Goal: Task Accomplishment & Management: Complete application form

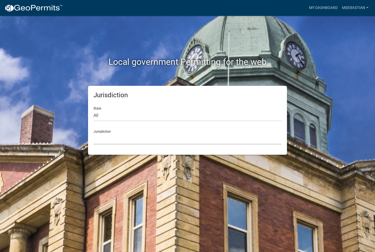
click at [234, 140] on select "[GEOGRAPHIC_DATA], [US_STATE] [GEOGRAPHIC_DATA], [US_STATE][PERSON_NAME][GEOGRA…" at bounding box center [188, 138] width 188 height 11
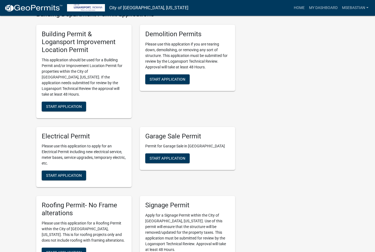
scroll to position [222, 0]
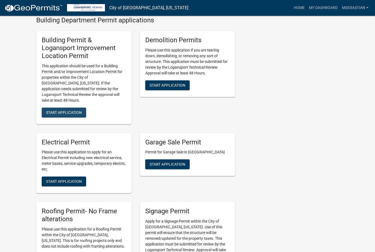
click at [51, 110] on span "Start Application" at bounding box center [64, 112] width 36 height 4
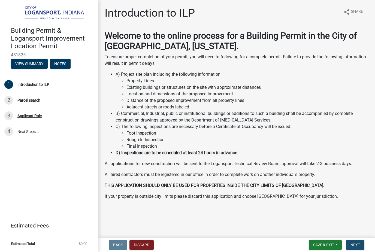
click at [358, 246] on span "Next" at bounding box center [356, 245] width 10 height 4
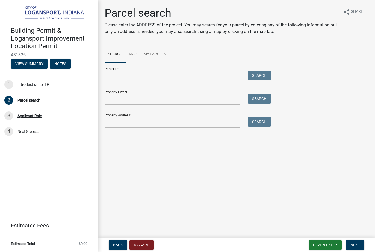
click at [121, 116] on div "Property Address: Search" at bounding box center [187, 118] width 164 height 19
click at [119, 121] on input "Property Address:" at bounding box center [172, 122] width 135 height 11
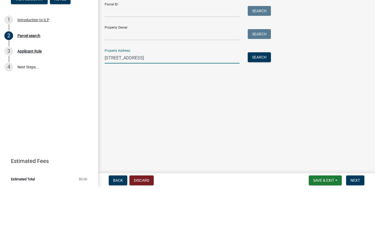
type input "[STREET_ADDRESS]"
click at [261, 117] on button "Search" at bounding box center [259, 122] width 23 height 10
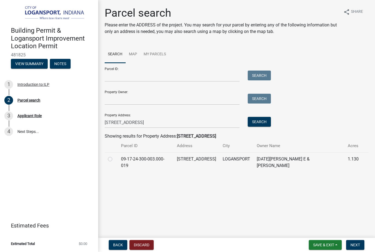
click at [115, 156] on label at bounding box center [115, 156] width 0 height 0
click at [115, 160] on input "radio" at bounding box center [117, 158] width 4 height 4
radio input "true"
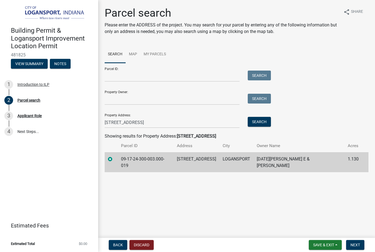
click at [356, 243] on span "Next" at bounding box center [356, 245] width 10 height 4
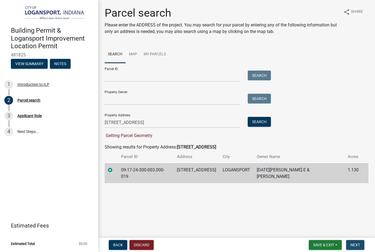
click at [361, 243] on button "Next" at bounding box center [355, 245] width 18 height 10
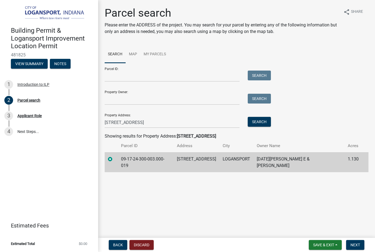
click at [113, 170] on div "Parcel search Please enter the ADDRESS of the project. You may search for your …" at bounding box center [237, 92] width 272 height 171
click at [360, 240] on button "Next" at bounding box center [355, 245] width 18 height 10
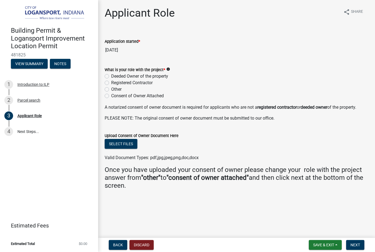
click at [111, 84] on label "Registered Contractor" at bounding box center [131, 83] width 41 height 7
click at [111, 83] on input "Registered Contractor" at bounding box center [113, 82] width 4 height 4
radio input "true"
click at [357, 242] on button "Next" at bounding box center [355, 245] width 18 height 10
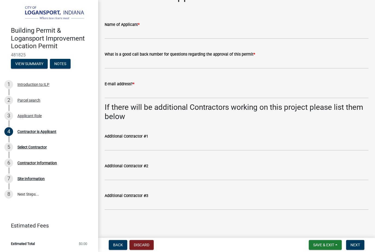
scroll to position [17, 0]
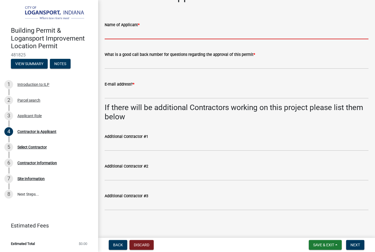
click at [320, 34] on input "Name of Applicant *" at bounding box center [237, 33] width 264 height 11
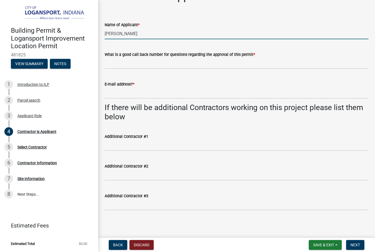
type input "[PERSON_NAME]"
click at [213, 64] on input "What is a good call back number for questions regarding the approval of this pe…" at bounding box center [237, 63] width 264 height 11
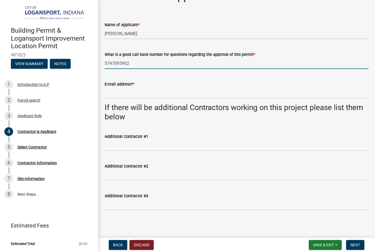
type input "5747093902"
click at [234, 93] on input "E-mail address? *" at bounding box center [237, 93] width 264 height 11
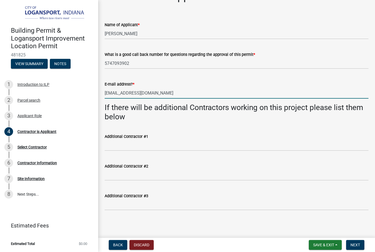
type input "[EMAIL_ADDRESS][DOMAIN_NAME]"
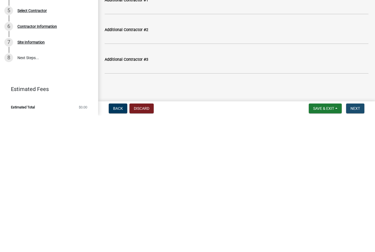
click at [355, 243] on span "Next" at bounding box center [356, 245] width 10 height 4
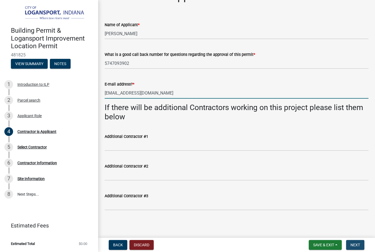
scroll to position [0, 0]
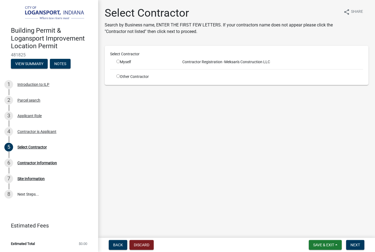
click at [121, 68] on div "Select Contractor Myself Contractor Registration - [PERSON_NAME]'s Construction…" at bounding box center [236, 65] width 253 height 28
click at [120, 61] on input "radio" at bounding box center [118, 62] width 4 height 4
radio input "true"
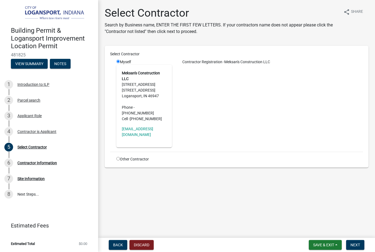
click at [357, 241] on button "Next" at bounding box center [355, 245] width 18 height 10
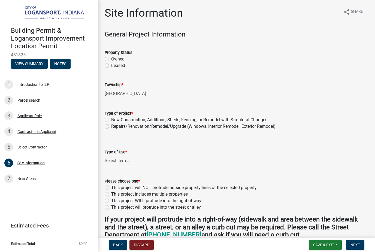
click at [111, 57] on label "Owned" at bounding box center [117, 59] width 13 height 7
click at [111, 57] on input "Owned" at bounding box center [113, 58] width 4 height 4
radio input "true"
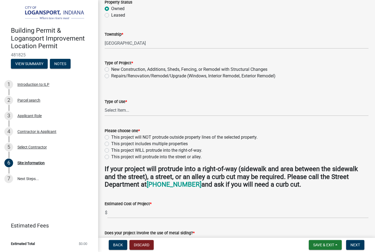
scroll to position [51, 0]
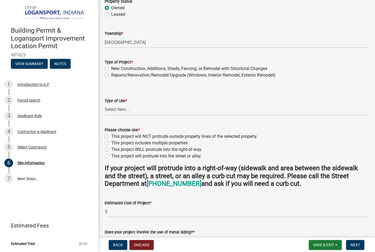
click at [111, 68] on label "New Construction, Additions, Sheds, Fencing, or Remodel with Structural Changes" at bounding box center [189, 68] width 156 height 7
click at [111, 68] on input "New Construction, Additions, Sheds, Fencing, or Remodel with Structural Changes" at bounding box center [113, 67] width 4 height 4
radio input "true"
click at [115, 110] on select "Select Item... Residential Commercial/Industrial Agricultural Public/Semi Public" at bounding box center [237, 109] width 264 height 11
select select "62802869-e470-474a-8a4c-8dbe1ccdd5ac"
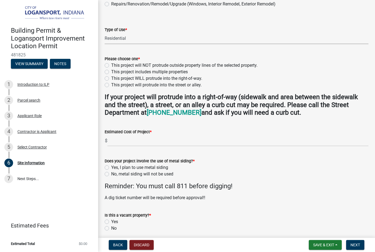
scroll to position [121, 0]
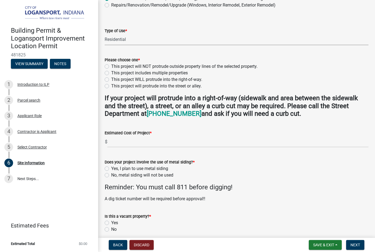
click at [112, 68] on label "This project will NOT protrude outside property lines of the selected property." at bounding box center [184, 66] width 146 height 7
click at [112, 67] on input "This project will NOT protrude outside property lines of the selected property." at bounding box center [113, 65] width 4 height 4
radio input "true"
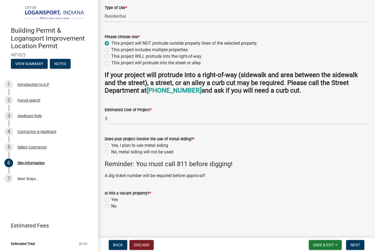
scroll to position [143, 0]
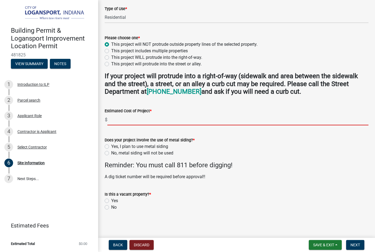
click at [260, 118] on input "text" at bounding box center [237, 119] width 261 height 11
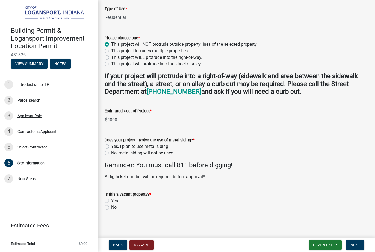
type input "4000"
click at [111, 152] on label "No, metal siding will not be used" at bounding box center [142, 153] width 62 height 7
click at [111, 152] on input "No, metal siding will not be used" at bounding box center [113, 152] width 4 height 4
radio input "true"
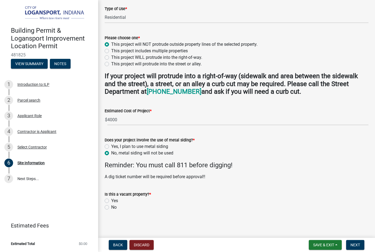
click at [111, 198] on label "Yes" at bounding box center [114, 201] width 7 height 7
click at [111, 198] on input "Yes" at bounding box center [113, 200] width 4 height 4
radio input "true"
click at [111, 208] on label "No" at bounding box center [113, 207] width 5 height 7
click at [111, 208] on input "No" at bounding box center [113, 206] width 4 height 4
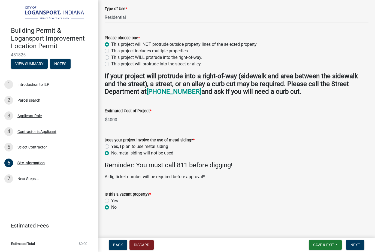
radio input "true"
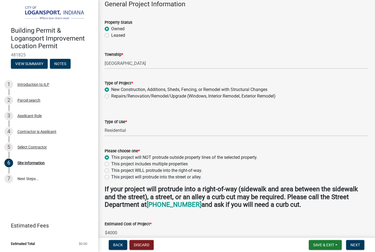
click at [358, 240] on button "Next" at bounding box center [355, 245] width 18 height 10
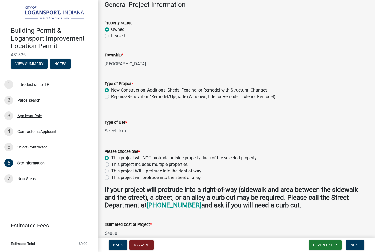
scroll to position [30, 0]
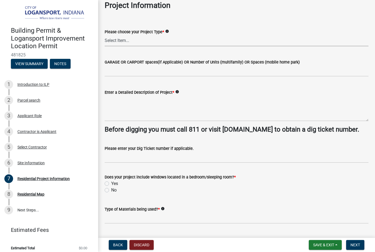
click at [176, 40] on select "Select Item... Single Family Pole Barn Home Multi Family Addition to Dwelling(a…" at bounding box center [237, 40] width 264 height 11
select select "fba3f0dd-e01e-4596-a91f-787287576a71"
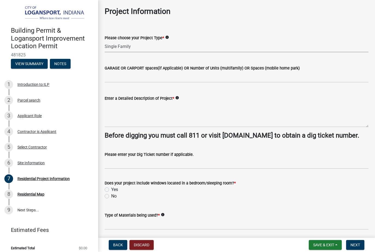
scroll to position [25, 0]
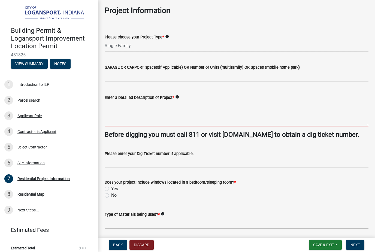
click at [129, 121] on textarea "Enter a Detailed Description of Project *" at bounding box center [237, 114] width 264 height 26
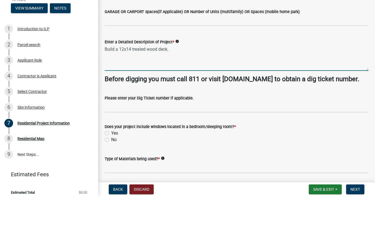
click at [176, 101] on textarea "Build a 12x14 treated wood deck." at bounding box center [237, 114] width 264 height 26
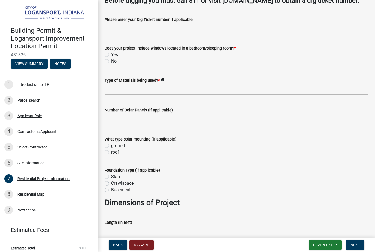
scroll to position [159, 0]
type textarea "Build a 12x14 treated wood deck on back section of the house Dig holes 3’ deep …"
click at [111, 64] on label "No" at bounding box center [113, 61] width 5 height 7
click at [111, 61] on input "No" at bounding box center [113, 60] width 4 height 4
radio input "true"
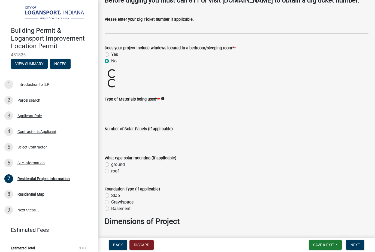
scroll to position [136, 0]
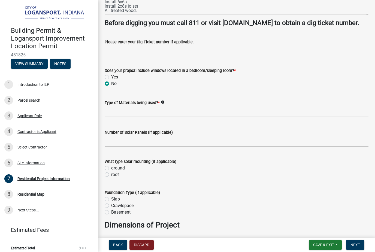
click at [313, 136] on div "Number of Solar Panels (if applicable)" at bounding box center [237, 134] width 264 height 25
click at [310, 117] on input "Type of Materials being used? *" at bounding box center [237, 111] width 264 height 11
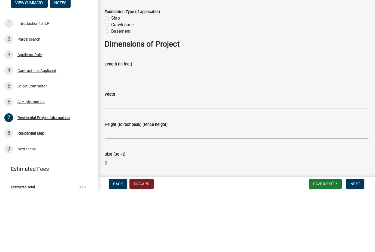
scroll to position [273, 0]
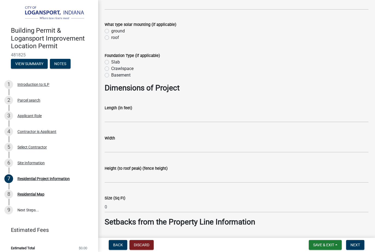
type input "Treated wood. 6x6, 2x8, screws. 3/4 deck boards"
click at [288, 122] on input "text" at bounding box center [237, 116] width 264 height 11
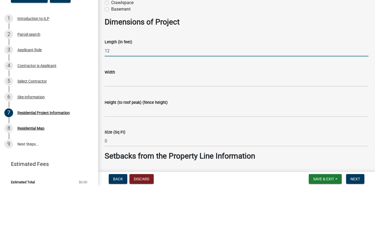
type input "12"
click at [228, 142] on input "text" at bounding box center [237, 147] width 264 height 11
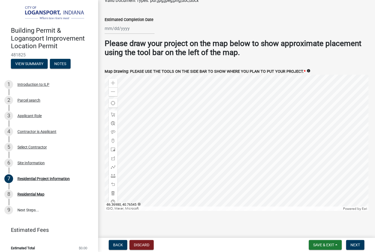
scroll to position [972, 0]
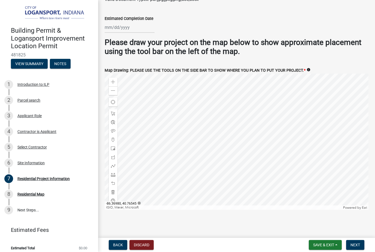
type input "14"
click at [116, 33] on div at bounding box center [130, 27] width 50 height 11
select select "9"
select select "2025"
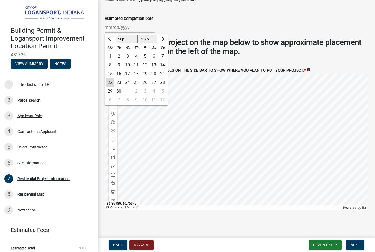
click at [162, 43] on button "Next month" at bounding box center [162, 39] width 7 height 9
select select "10"
click at [109, 87] on div "20" at bounding box center [110, 82] width 9 height 9
type input "[DATE]"
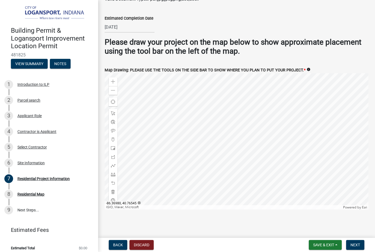
scroll to position [979, 0]
click at [114, 159] on div at bounding box center [113, 157] width 9 height 9
click at [111, 156] on span at bounding box center [113, 157] width 4 height 4
click at [161, 223] on main "Residential Project Information share Share Project Information Please choose y…" at bounding box center [236, 118] width 277 height 236
click at [352, 243] on span "Next" at bounding box center [356, 245] width 10 height 4
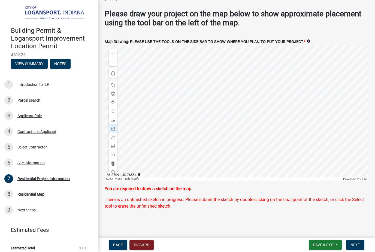
scroll to position [1007, 0]
click at [356, 243] on span "Next" at bounding box center [356, 245] width 10 height 4
click at [112, 162] on span at bounding box center [113, 163] width 4 height 4
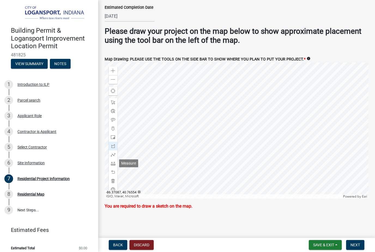
scroll to position [990, 0]
click at [114, 147] on span at bounding box center [113, 146] width 4 height 4
click at [114, 179] on span at bounding box center [113, 181] width 4 height 4
click at [114, 147] on span at bounding box center [113, 146] width 4 height 4
click at [356, 247] on span "Next" at bounding box center [356, 245] width 10 height 4
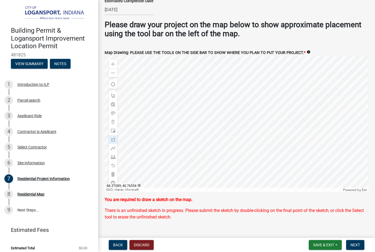
click at [358, 243] on span "Next" at bounding box center [356, 245] width 10 height 4
click at [352, 247] on span "Next" at bounding box center [356, 245] width 10 height 4
click at [354, 244] on span "Next" at bounding box center [356, 245] width 10 height 4
click at [112, 177] on span at bounding box center [113, 174] width 4 height 4
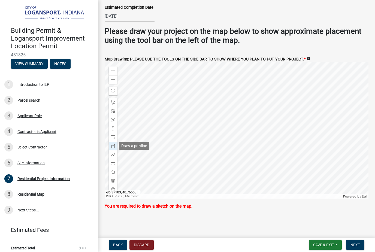
click at [113, 145] on span at bounding box center [113, 146] width 4 height 4
click at [356, 247] on span "Next" at bounding box center [356, 245] width 10 height 4
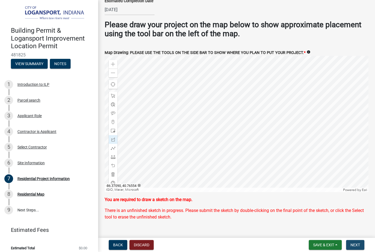
click at [354, 244] on span "Next" at bounding box center [356, 245] width 10 height 4
click at [113, 177] on span at bounding box center [113, 174] width 4 height 4
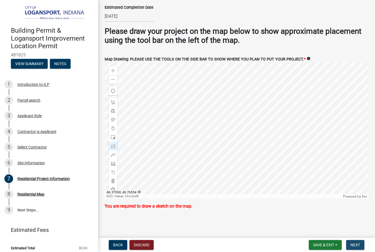
click at [355, 240] on button "Next" at bounding box center [355, 245] width 18 height 10
click at [357, 243] on span "Next" at bounding box center [356, 245] width 10 height 4
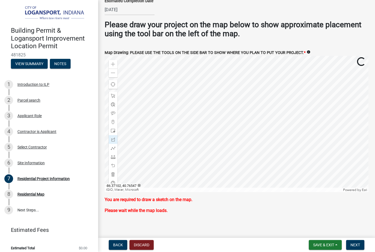
click at [114, 142] on span at bounding box center [113, 139] width 4 height 4
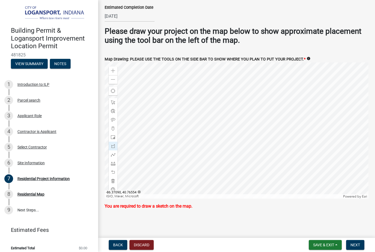
click at [351, 243] on span "Next" at bounding box center [356, 245] width 10 height 4
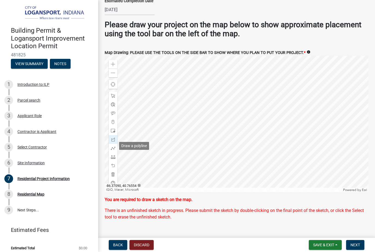
click at [113, 144] on div at bounding box center [113, 139] width 9 height 9
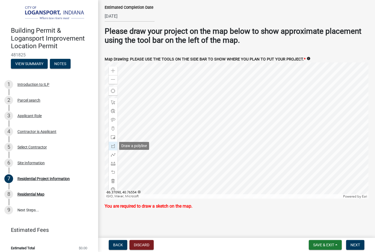
click at [111, 148] on span at bounding box center [113, 146] width 4 height 4
click at [114, 148] on span at bounding box center [113, 146] width 4 height 4
click at [114, 155] on span at bounding box center [113, 155] width 4 height 4
click at [113, 149] on div at bounding box center [113, 146] width 9 height 9
click at [112, 104] on span at bounding box center [113, 102] width 4 height 4
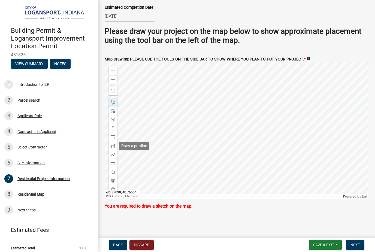
click at [113, 149] on div at bounding box center [113, 146] width 9 height 9
click at [355, 245] on span "Next" at bounding box center [356, 245] width 10 height 4
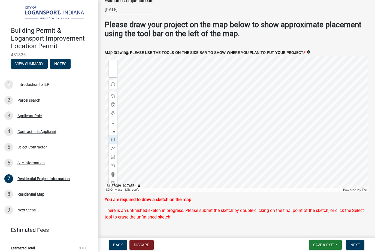
click at [355, 239] on nav "Back Discard Save & Exit Save Save & Exit Next" at bounding box center [236, 245] width 277 height 14
click at [358, 242] on button "Next" at bounding box center [355, 245] width 18 height 10
click at [114, 177] on span at bounding box center [113, 174] width 4 height 4
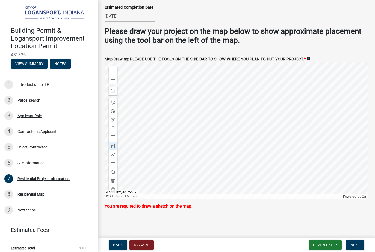
click at [114, 139] on span at bounding box center [113, 137] width 4 height 4
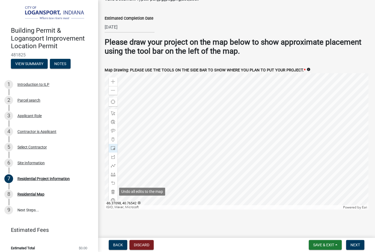
click at [113, 190] on span at bounding box center [113, 192] width 4 height 4
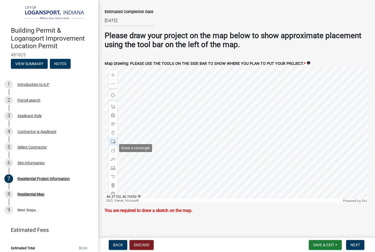
click at [114, 144] on span at bounding box center [113, 142] width 4 height 4
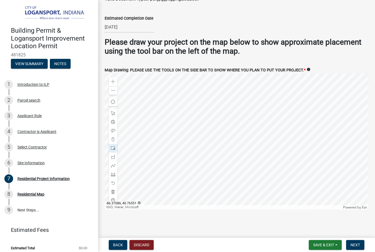
click at [356, 244] on span "Next" at bounding box center [356, 245] width 10 height 4
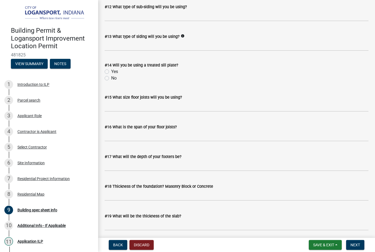
scroll to position [617, 0]
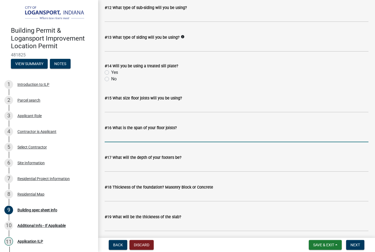
click at [308, 134] on input "#16 What is the span of your floor joists?" at bounding box center [237, 136] width 264 height 11
click at [303, 138] on input "#16 What is the span of your floor joists?" at bounding box center [237, 136] width 264 height 11
click at [309, 140] on input "#16 What is the span of your floor joists?" at bounding box center [237, 136] width 264 height 11
click at [263, 139] on input "#16 What is the span of your floor joists?" at bounding box center [237, 136] width 264 height 11
click at [312, 178] on div "#18 Thickness of the foundation? Masonry Block or Concrete" at bounding box center [237, 188] width 264 height 25
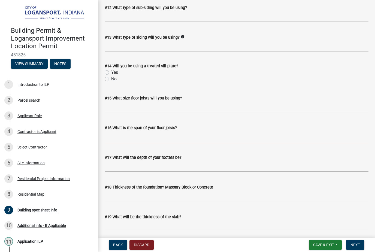
click at [292, 139] on input "#16 What is the span of your floor joists?" at bounding box center [237, 136] width 264 height 11
click at [267, 75] on div "Yes" at bounding box center [237, 72] width 264 height 7
click at [354, 240] on button "Next" at bounding box center [355, 245] width 18 height 10
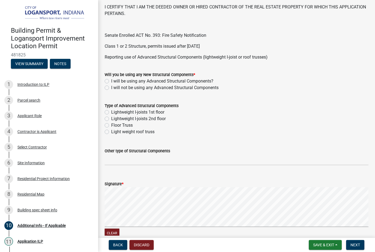
scroll to position [183, 0]
click at [111, 87] on label "I will not be using any Advanced Structural Components" at bounding box center [164, 87] width 107 height 7
click at [111, 87] on input "I will not be using any Advanced Structural Components" at bounding box center [113, 86] width 4 height 4
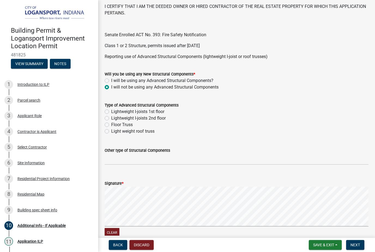
radio input "true"
click at [109, 230] on button "Clear" at bounding box center [112, 232] width 15 height 9
click at [355, 243] on span "Next" at bounding box center [356, 245] width 10 height 4
click at [356, 242] on button "Next" at bounding box center [355, 245] width 18 height 10
click at [355, 243] on span "Next" at bounding box center [356, 245] width 10 height 4
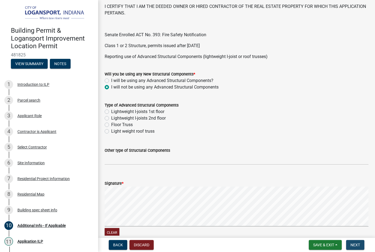
click at [355, 242] on button "Next" at bounding box center [355, 245] width 18 height 10
click at [116, 229] on button "Clear" at bounding box center [112, 232] width 15 height 9
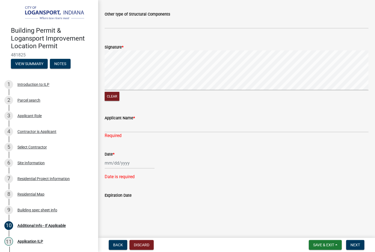
scroll to position [319, 0]
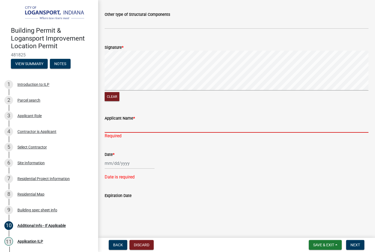
click at [134, 127] on input "Applicant Name *" at bounding box center [237, 127] width 264 height 11
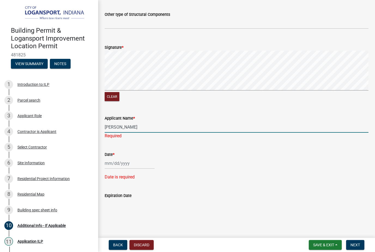
type input "[PERSON_NAME]"
click at [113, 161] on div at bounding box center [130, 163] width 50 height 11
select select "9"
select select "2025"
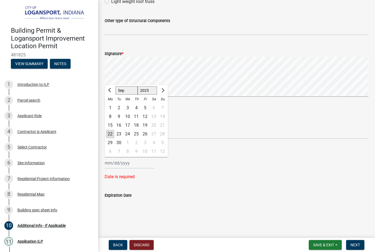
scroll to position [312, 0]
click at [110, 134] on div "22" at bounding box center [110, 134] width 9 height 9
type input "[DATE]"
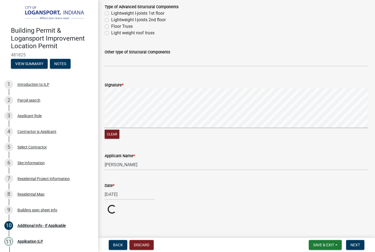
scroll to position [281, 0]
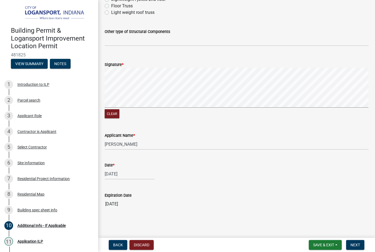
click at [356, 244] on span "Next" at bounding box center [356, 245] width 10 height 4
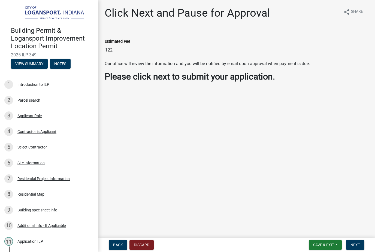
scroll to position [0, 0]
click at [356, 243] on span "Next" at bounding box center [356, 245] width 10 height 4
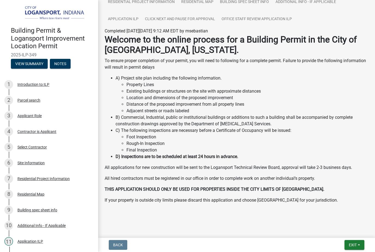
scroll to position [65, 0]
click at [355, 242] on button "Exit" at bounding box center [355, 245] width 20 height 10
click at [347, 229] on button "Save & Exit" at bounding box center [343, 230] width 44 height 13
